Goal: Task Accomplishment & Management: Complete application form

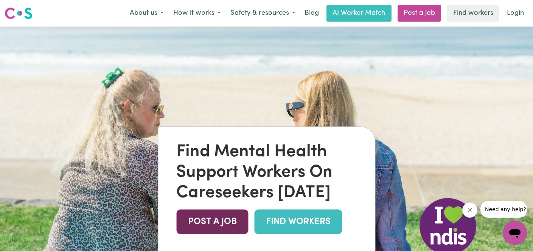
click at [214, 221] on link "POST A JOB" at bounding box center [212, 221] width 72 height 25
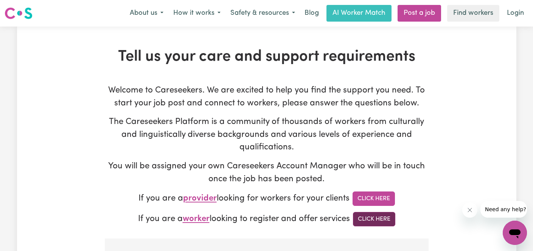
click at [370, 220] on link "Click Here" at bounding box center [374, 219] width 42 height 14
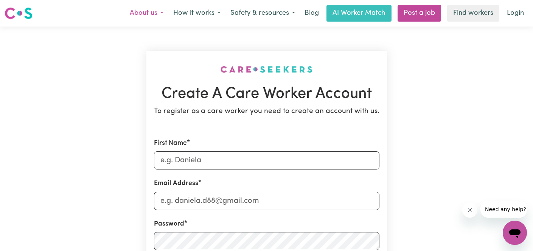
click at [148, 12] on button "About us" at bounding box center [147, 13] width 44 height 16
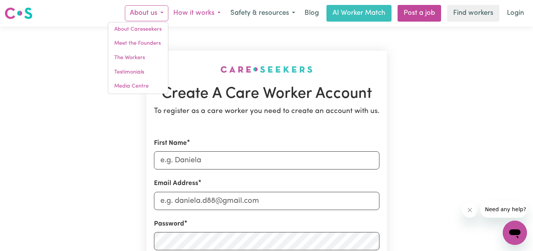
click at [192, 12] on button "How it works" at bounding box center [196, 13] width 57 height 16
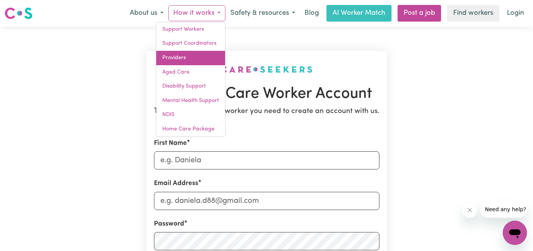
click at [171, 58] on link "Providers" at bounding box center [190, 58] width 69 height 14
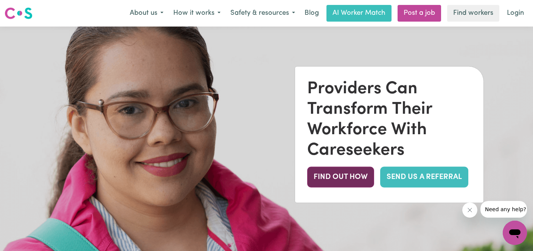
click at [340, 181] on button "FIND OUT HOW" at bounding box center [340, 176] width 67 height 21
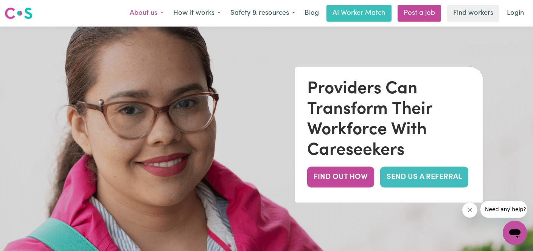
click at [148, 15] on button "About us" at bounding box center [147, 13] width 44 height 16
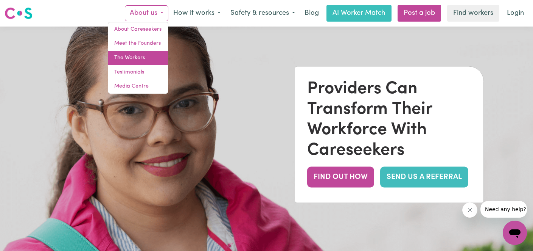
click at [132, 59] on link "The Workers" at bounding box center [138, 58] width 60 height 14
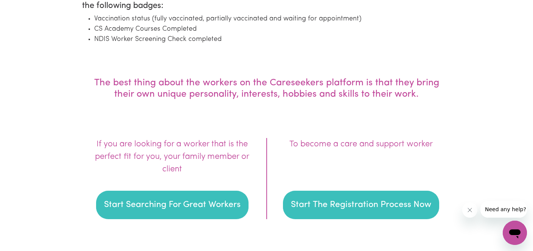
scroll to position [1042, 0]
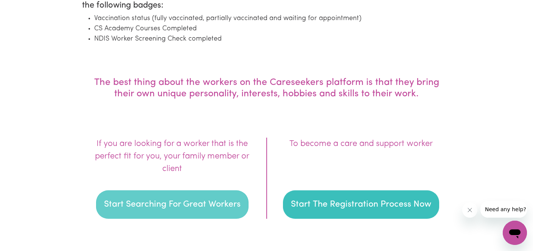
click at [188, 204] on button "Start Searching For Great Workers" at bounding box center [172, 204] width 153 height 29
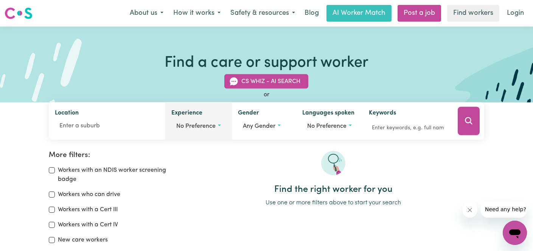
click at [201, 126] on span "No preference" at bounding box center [195, 126] width 39 height 6
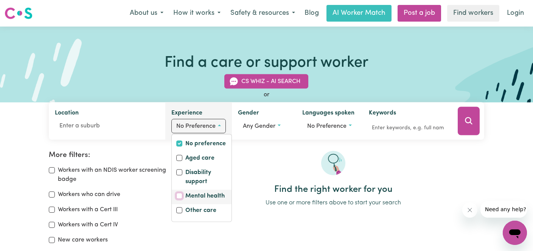
click at [179, 195] on input "Mental health" at bounding box center [179, 196] width 6 height 6
checkbox input "true"
checkbox input "false"
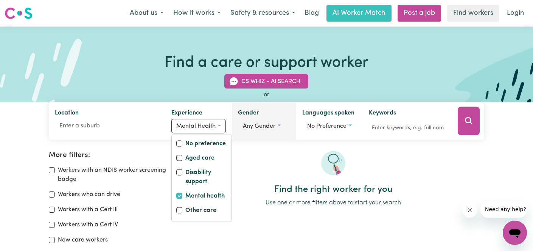
click at [255, 129] on span "Any gender" at bounding box center [259, 126] width 33 height 6
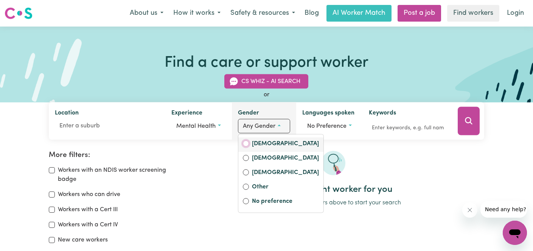
click at [245, 142] on input "[DEMOGRAPHIC_DATA]" at bounding box center [246, 143] width 6 height 6
radio input "true"
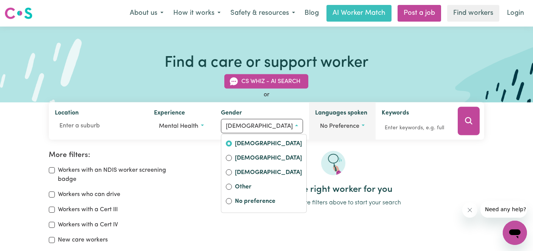
click at [323, 128] on span "No preference" at bounding box center [339, 126] width 39 height 6
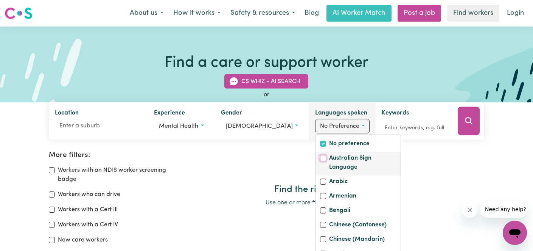
click at [320, 161] on input "Australian Sign Language" at bounding box center [323, 158] width 6 height 6
checkbox input "true"
checkbox input "false"
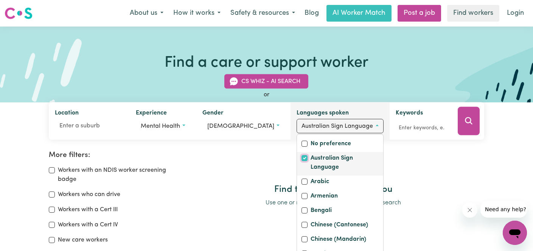
click at [302, 158] on input "Australian Sign Language" at bounding box center [305, 158] width 6 height 6
checkbox input "false"
checkbox input "true"
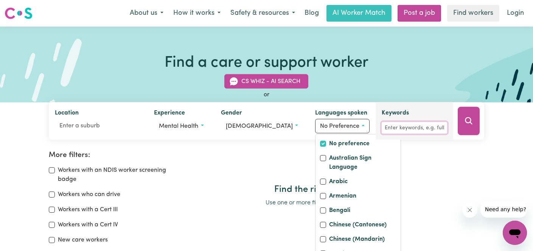
click at [385, 129] on input "Keywords" at bounding box center [414, 128] width 65 height 12
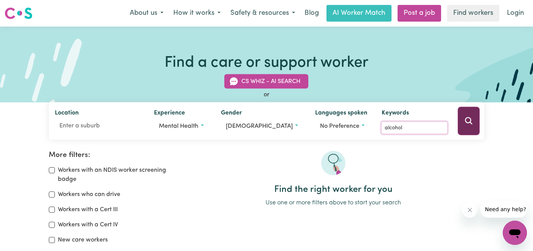
type input "alcohol"
click at [475, 126] on button "Search" at bounding box center [469, 121] width 22 height 28
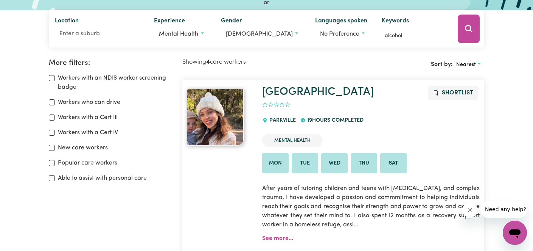
scroll to position [92, 0]
click at [278, 240] on link "See more..." at bounding box center [277, 238] width 31 height 6
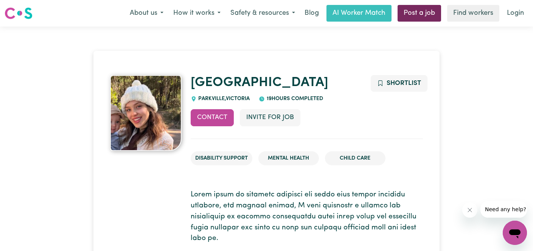
click at [417, 17] on link "Post a job" at bounding box center [420, 13] width 44 height 17
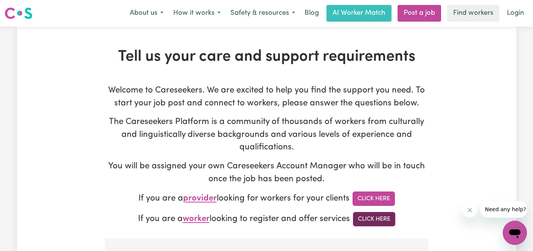
click at [371, 221] on link "Click Here" at bounding box center [374, 219] width 42 height 14
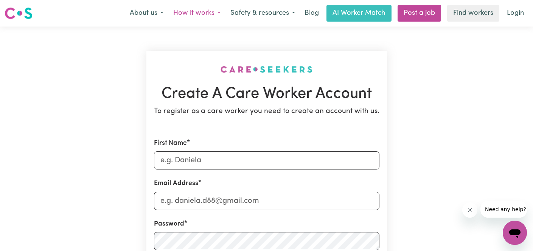
click at [198, 14] on button "How it works" at bounding box center [196, 13] width 57 height 16
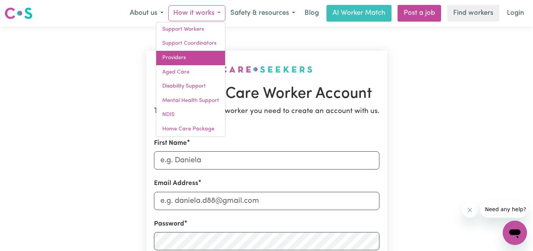
click at [171, 57] on link "Providers" at bounding box center [190, 58] width 69 height 14
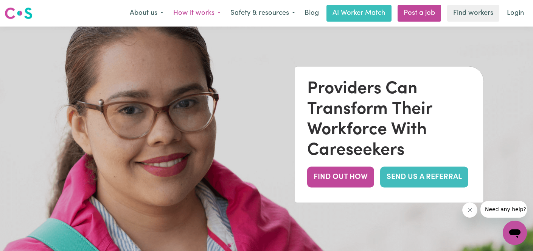
click at [199, 14] on button "How it works" at bounding box center [196, 13] width 57 height 16
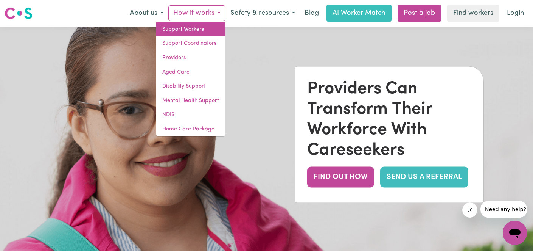
click at [194, 26] on link "Support Workers" at bounding box center [190, 29] width 69 height 14
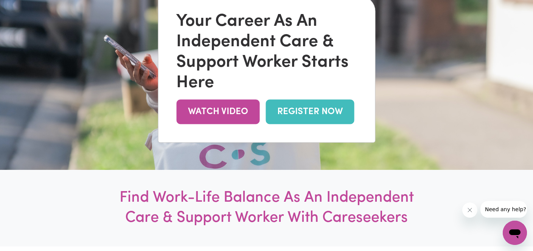
scroll to position [107, 0]
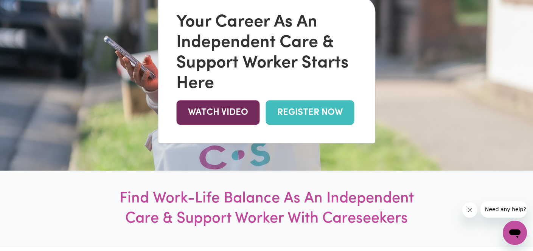
click at [213, 118] on link "WATCH VIDEO" at bounding box center [217, 112] width 83 height 25
